Goal: Task Accomplishment & Management: Use online tool/utility

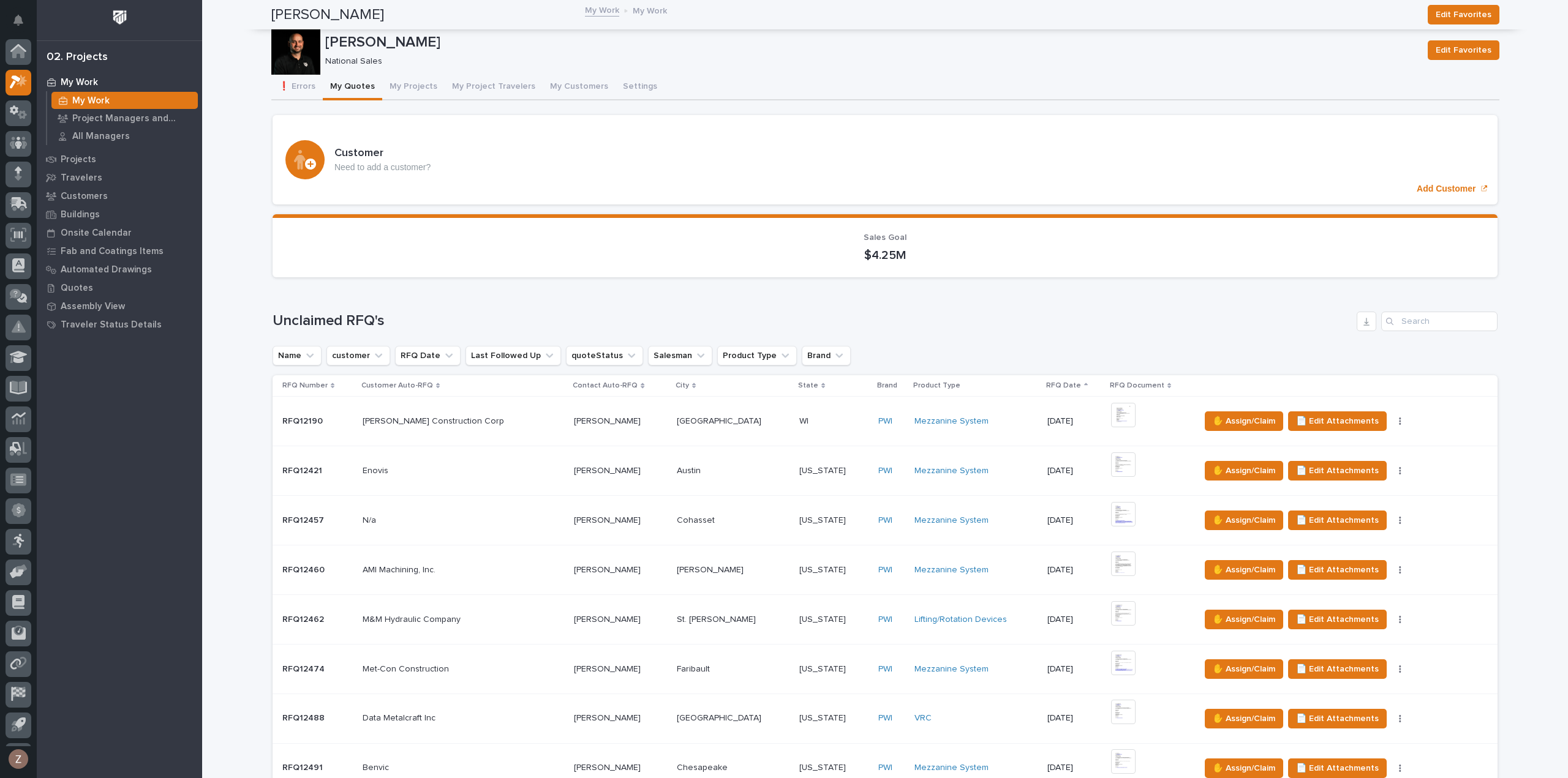
scroll to position [27, 0]
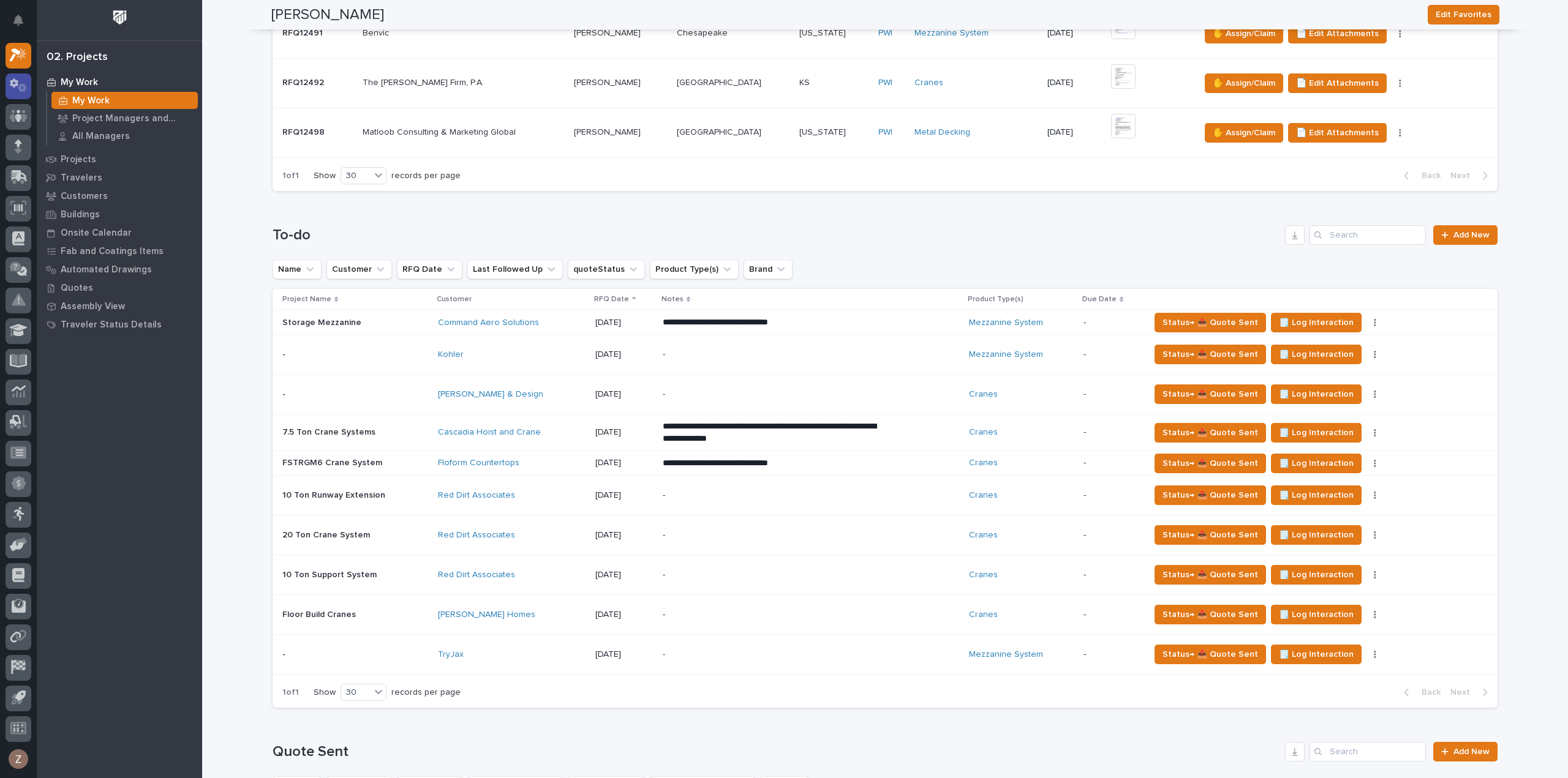
click at [23, 78] on icon at bounding box center [18, 85] width 17 height 14
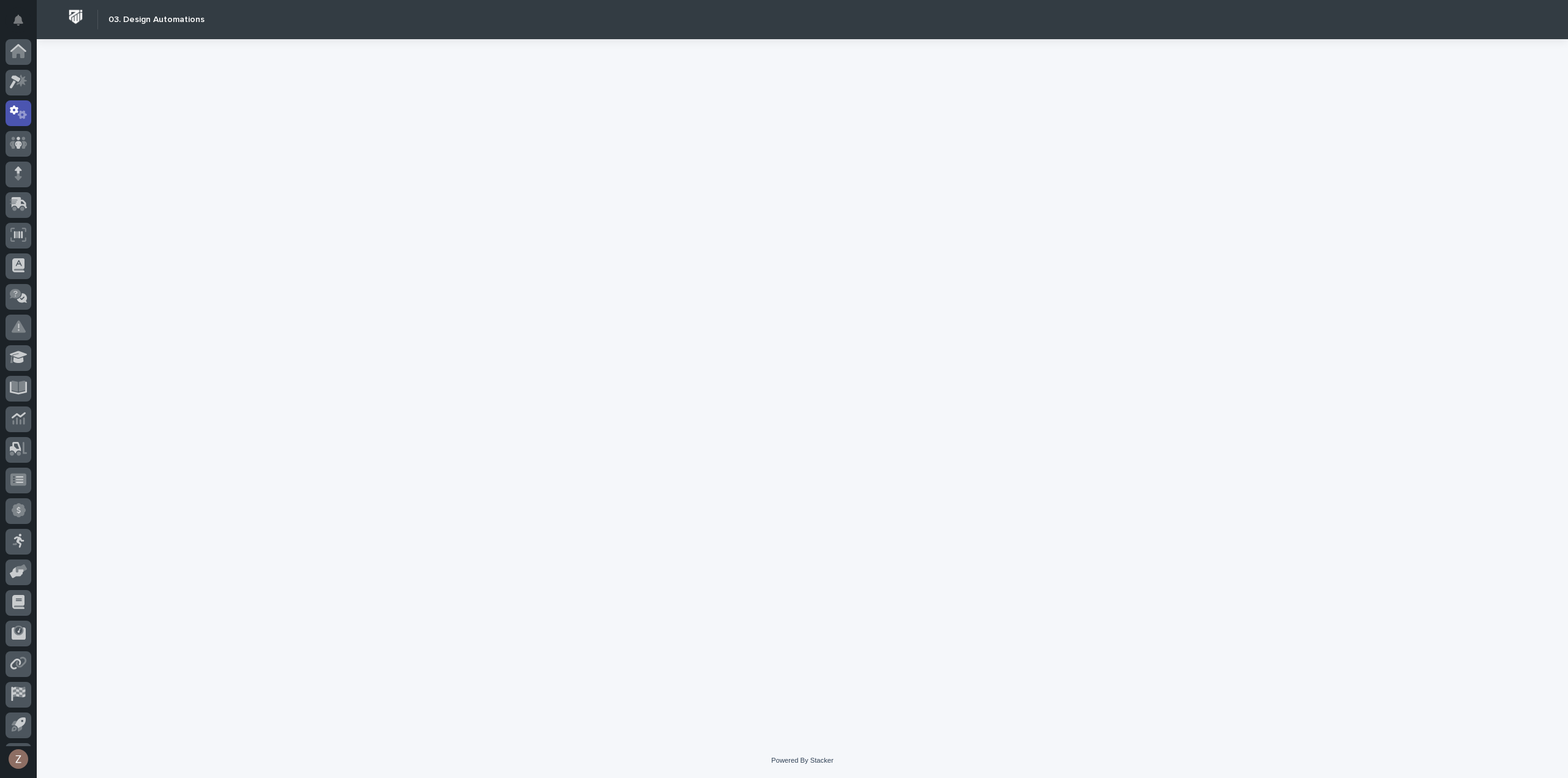
scroll to position [27, 0]
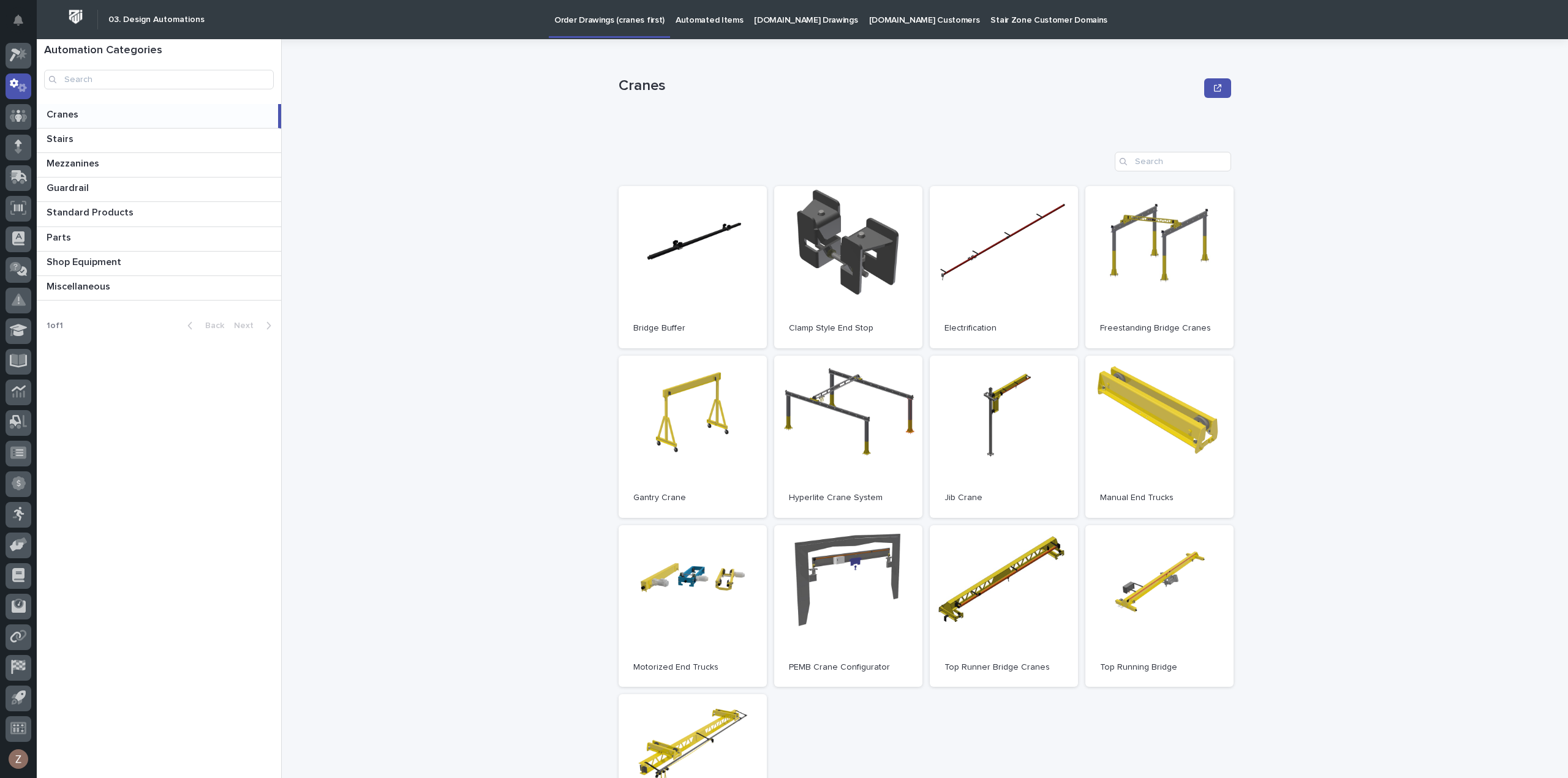
click at [716, 21] on p "Automated Items" at bounding box center [709, 13] width 68 height 26
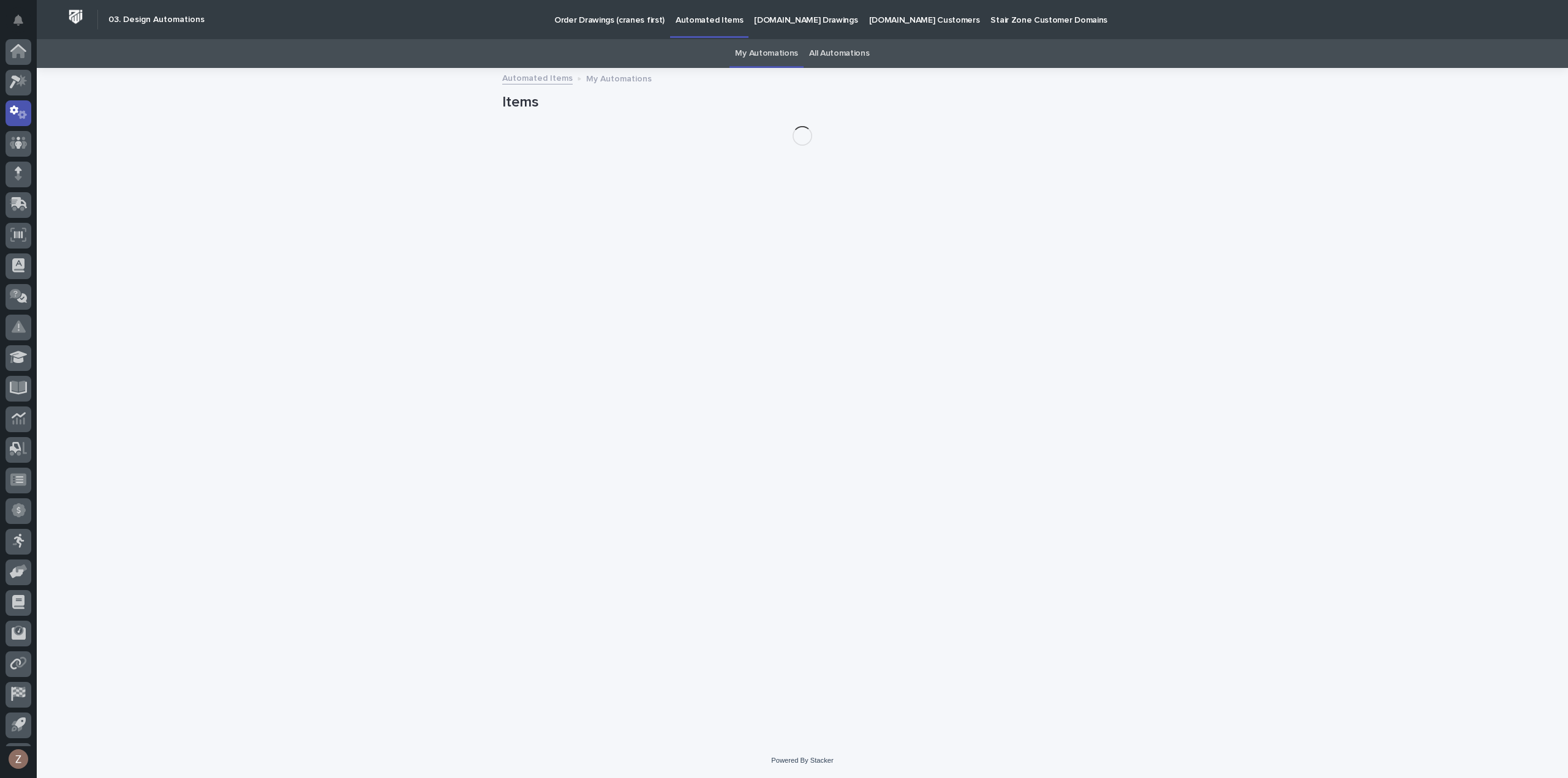
scroll to position [27, 0]
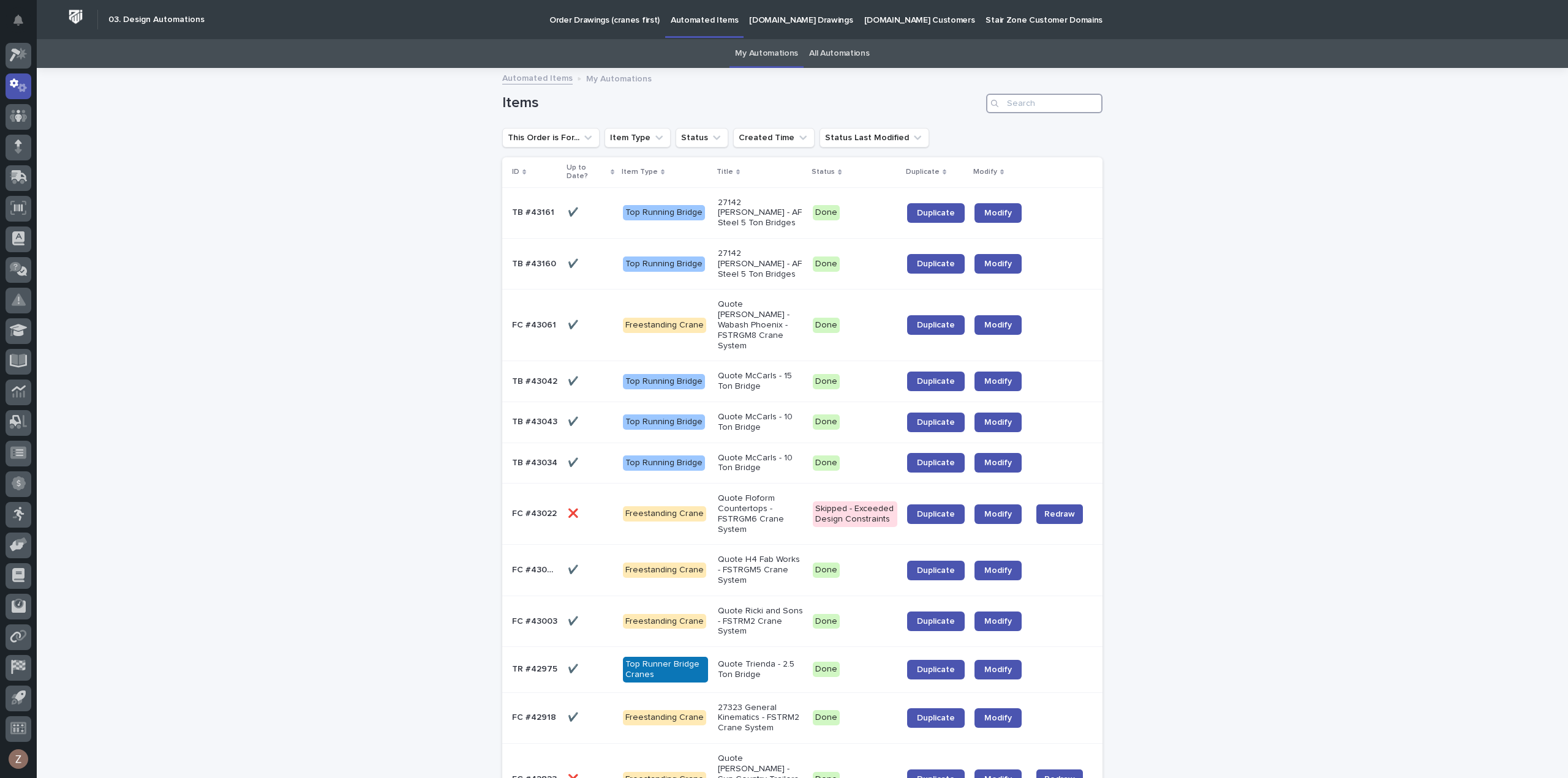
click at [1050, 103] on input "Search" at bounding box center [1044, 103] width 117 height 20
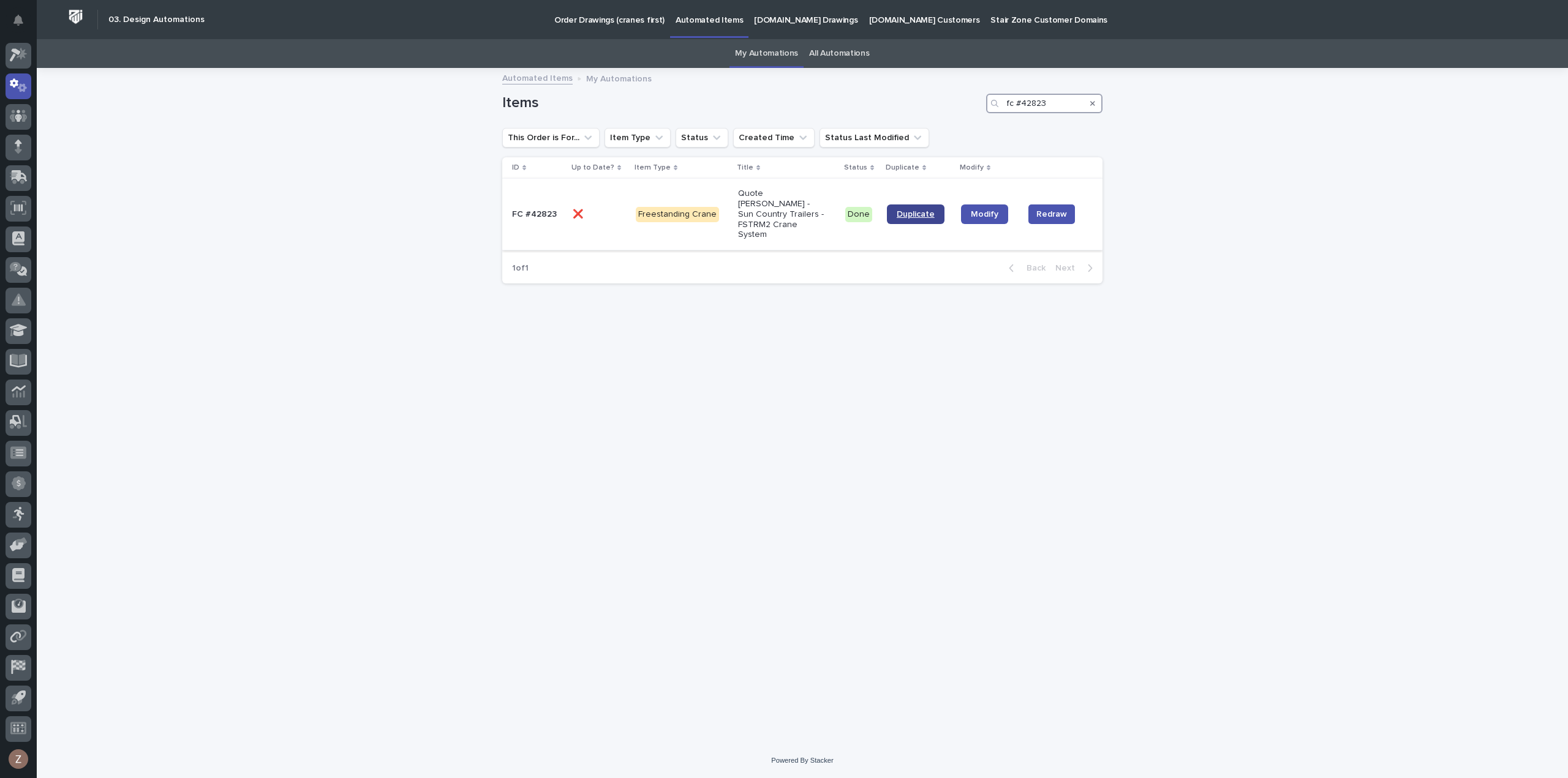
type input "fc #42823"
click at [929, 210] on span "Duplicate" at bounding box center [915, 214] width 38 height 8
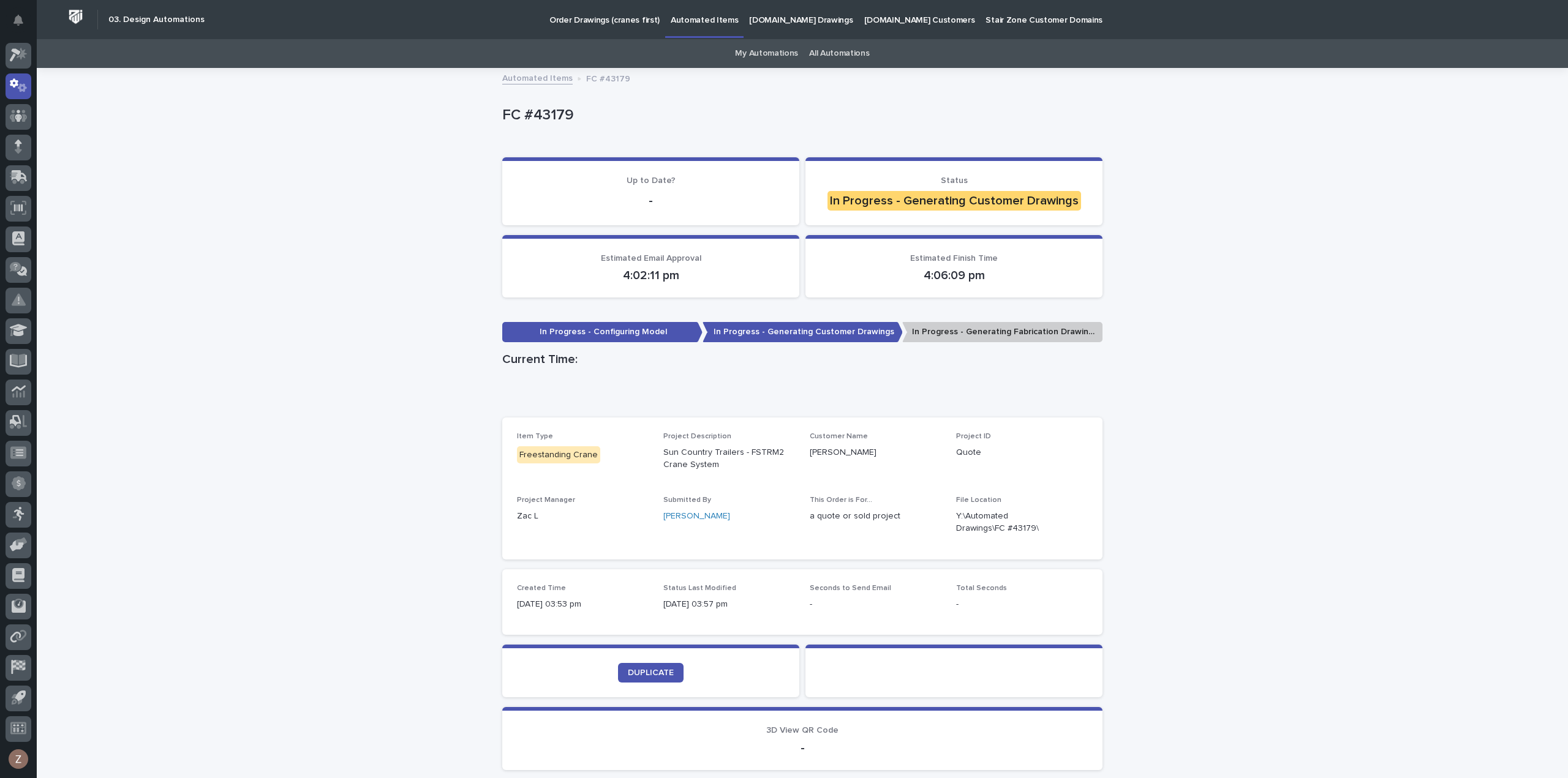
click at [565, 112] on p "FC #43179" at bounding box center [799, 115] width 596 height 17
drag, startPoint x: 571, startPoint y: 114, endPoint x: 485, endPoint y: 117, distance: 86.1
click at [484, 119] on div "Loading... Saving… Loading... Saving… FC #43179 FC #43179 Sorry, there was an e…" at bounding box center [802, 455] width 1531 height 772
copy p "FC #43179"
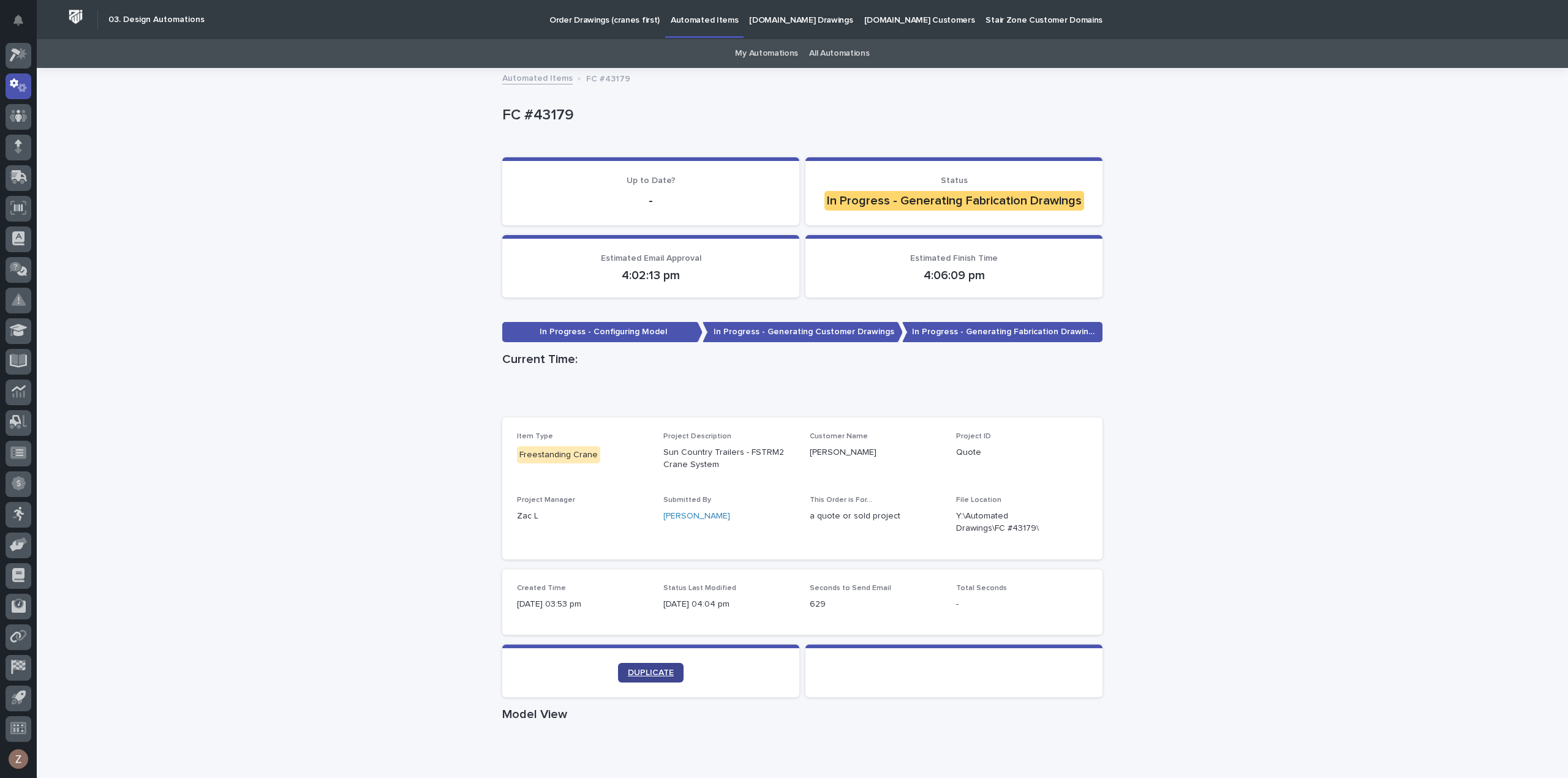
click at [638, 671] on span "DUPLICATE" at bounding box center [651, 673] width 46 height 8
